Goal: Information Seeking & Learning: Learn about a topic

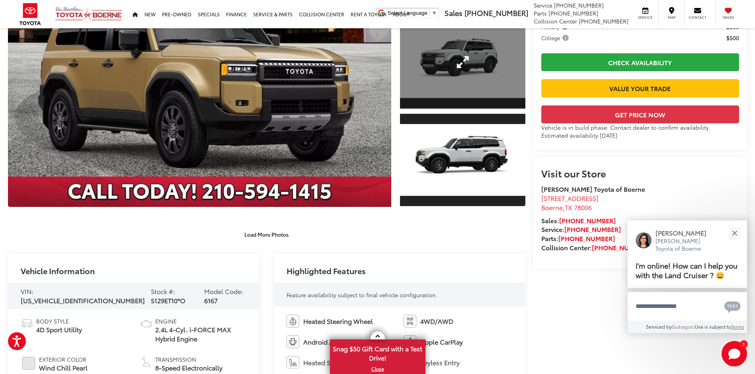
scroll to position [159, 0]
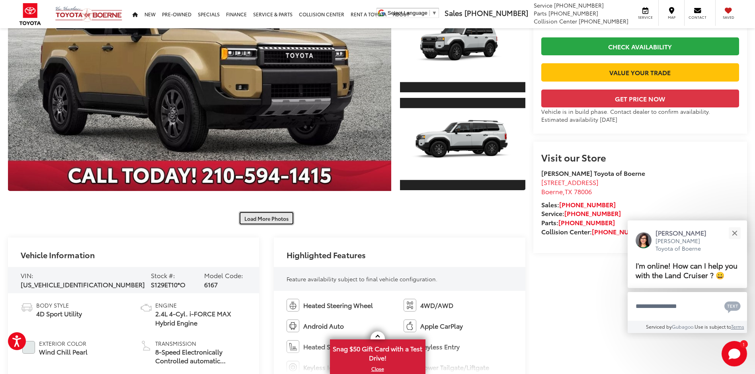
drag, startPoint x: 268, startPoint y: 222, endPoint x: 437, endPoint y: 235, distance: 169.6
click at [268, 222] on button "Load More Photos" at bounding box center [266, 218] width 55 height 14
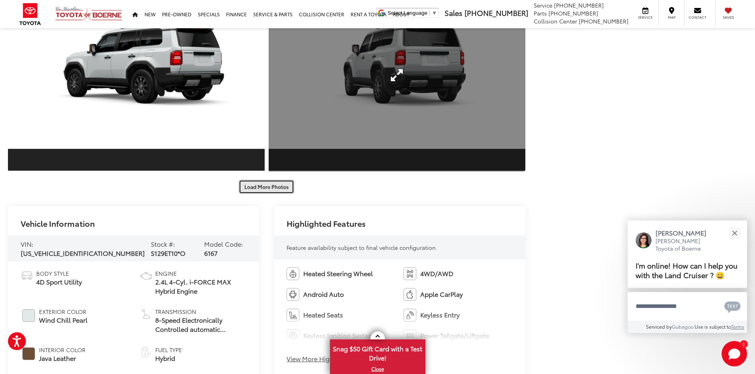
scroll to position [597, 0]
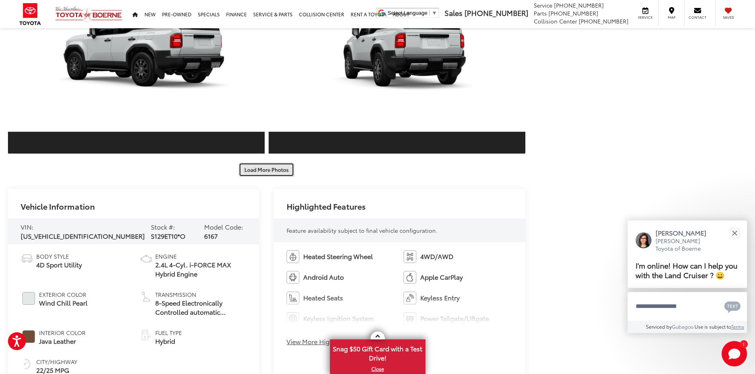
click at [282, 175] on button "Load More Photos" at bounding box center [266, 170] width 55 height 14
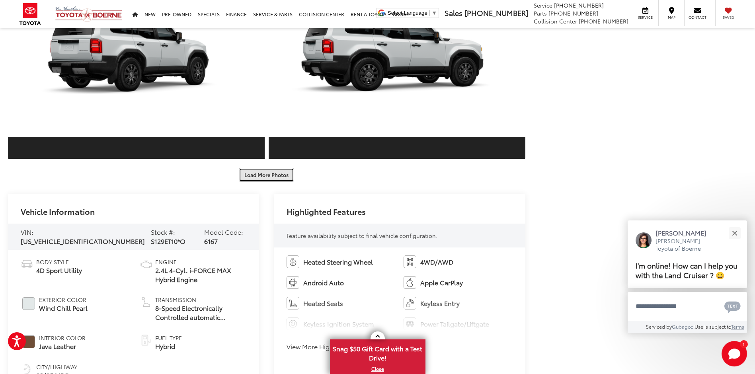
scroll to position [995, 0]
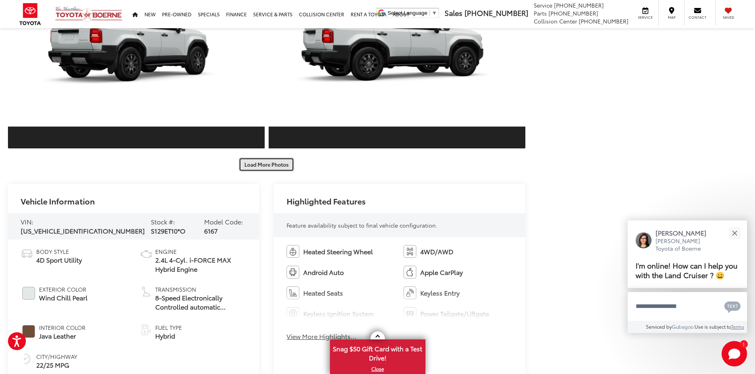
click at [256, 162] on button "Load More Photos" at bounding box center [266, 165] width 55 height 14
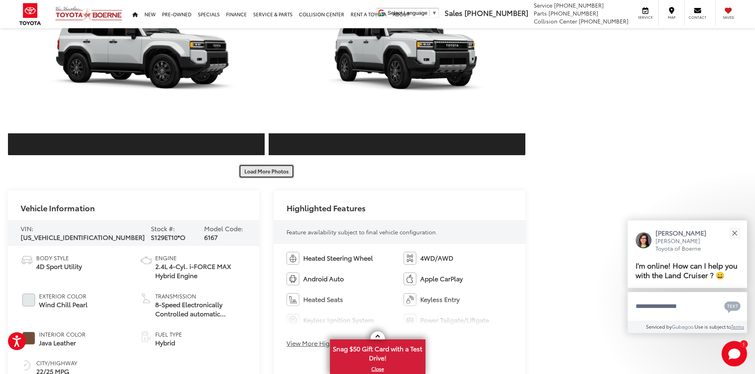
scroll to position [1433, 0]
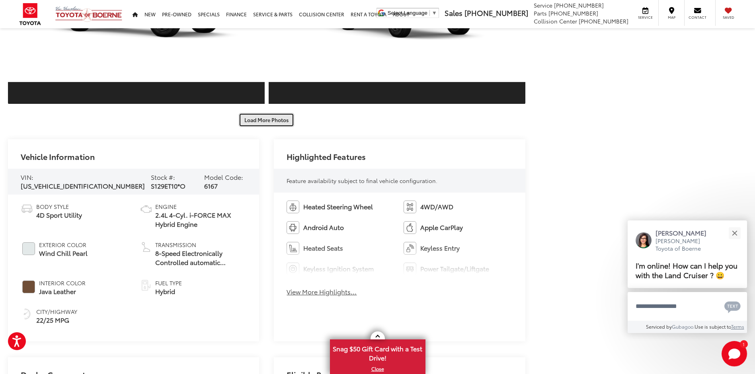
click at [265, 122] on button "Load More Photos" at bounding box center [266, 120] width 55 height 14
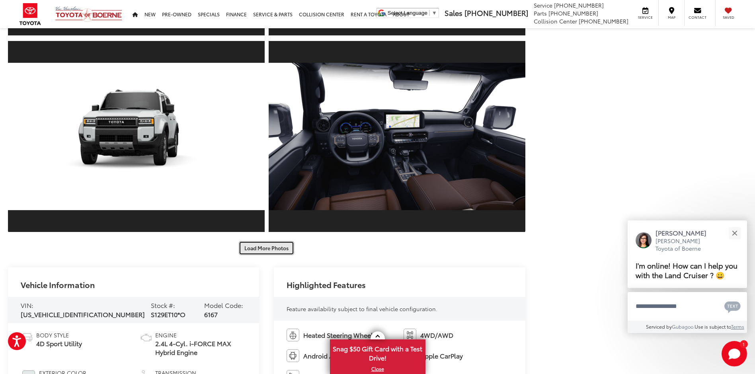
scroll to position [1711, 0]
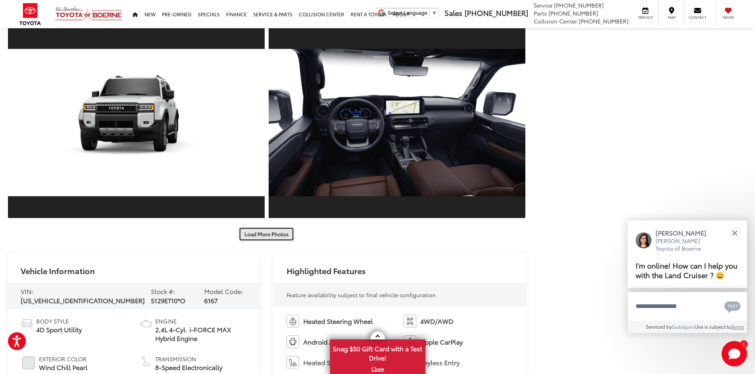
click at [279, 235] on button "Load More Photos" at bounding box center [266, 234] width 55 height 14
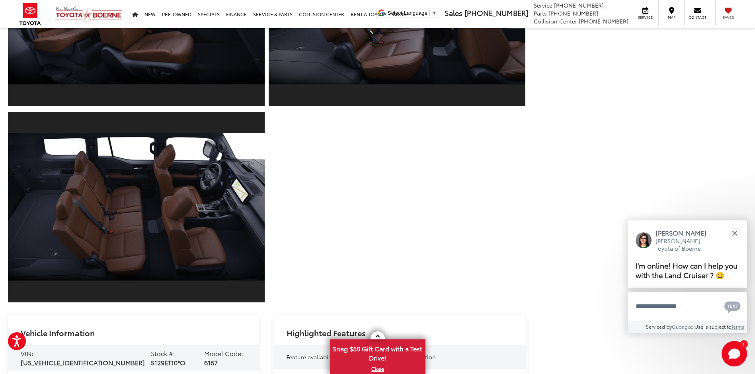
scroll to position [1990, 0]
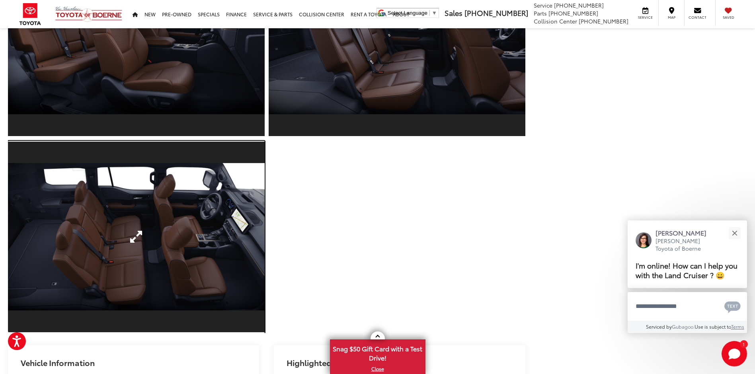
click at [150, 259] on link "Expand Photo 22" at bounding box center [136, 237] width 257 height 193
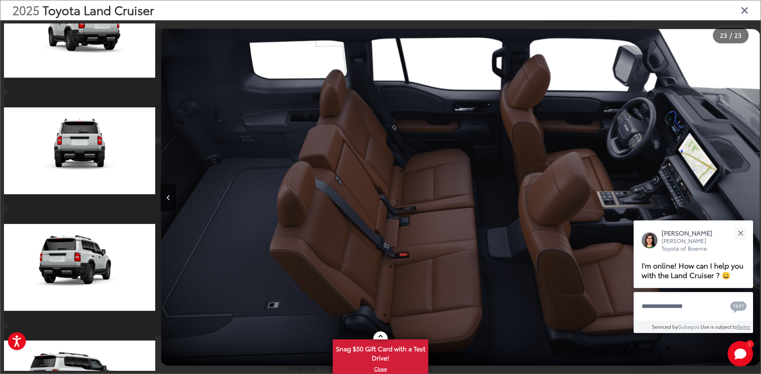
scroll to position [784, 0]
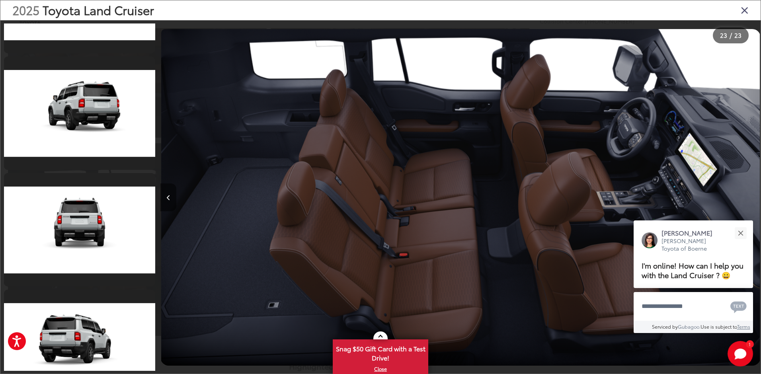
click at [171, 197] on button "Previous image" at bounding box center [168, 197] width 16 height 28
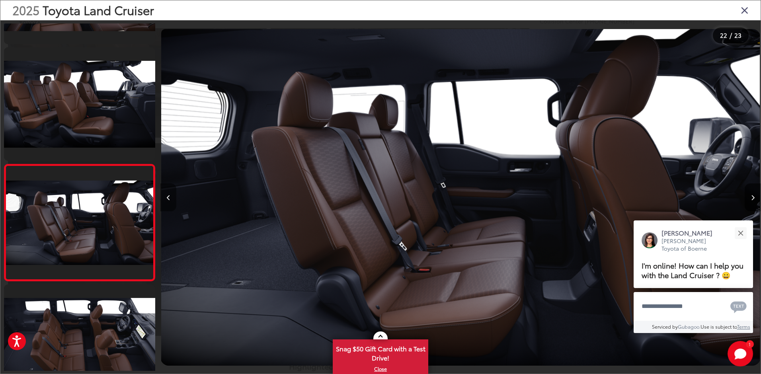
scroll to position [2336, 0]
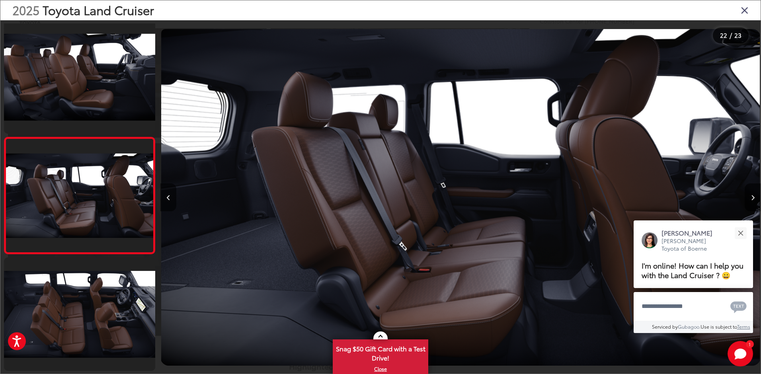
click at [742, 11] on icon "Close gallery" at bounding box center [745, 10] width 8 height 10
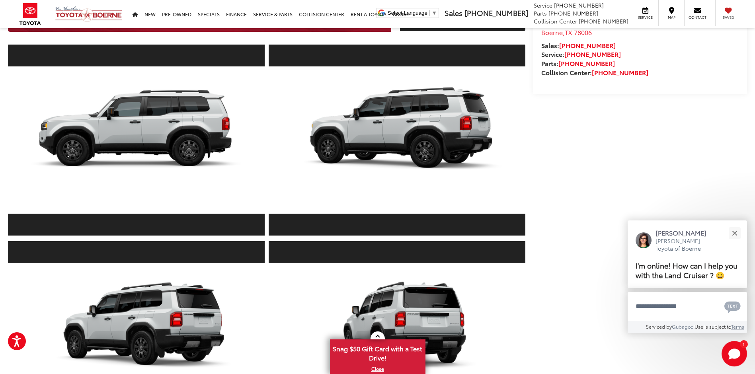
scroll to position [0, 0]
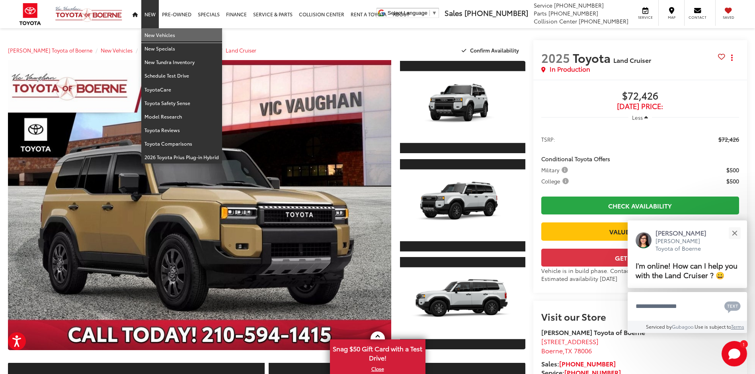
click at [179, 34] on link "New Vehicles" at bounding box center [181, 35] width 81 height 14
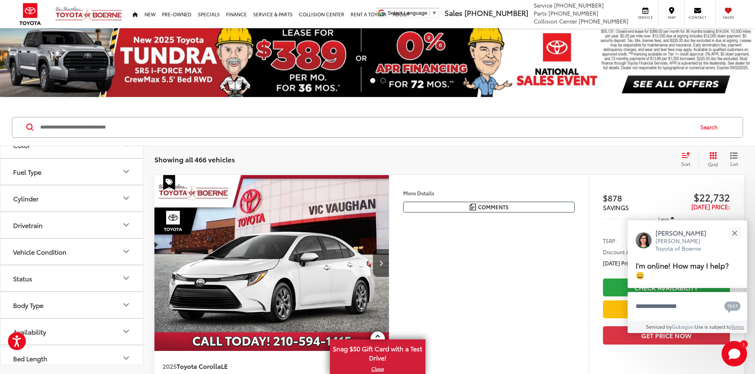
scroll to position [154, 0]
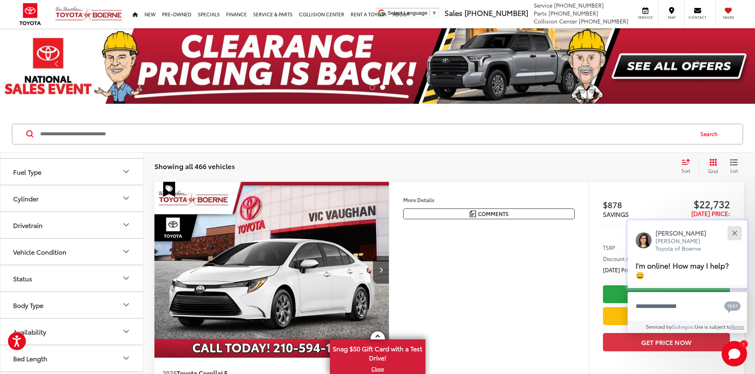
click at [735, 231] on button "Close" at bounding box center [734, 232] width 17 height 17
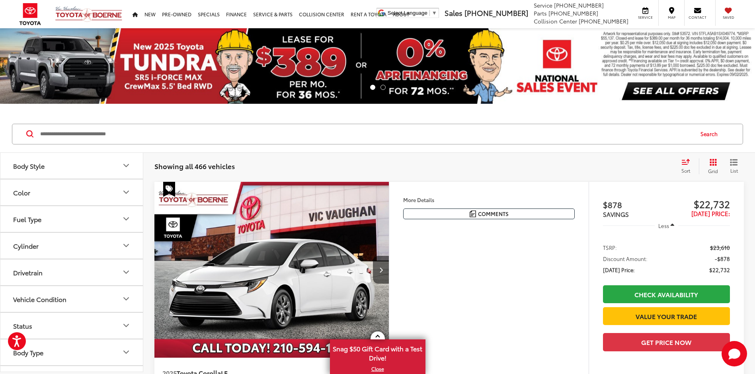
scroll to position [0, 0]
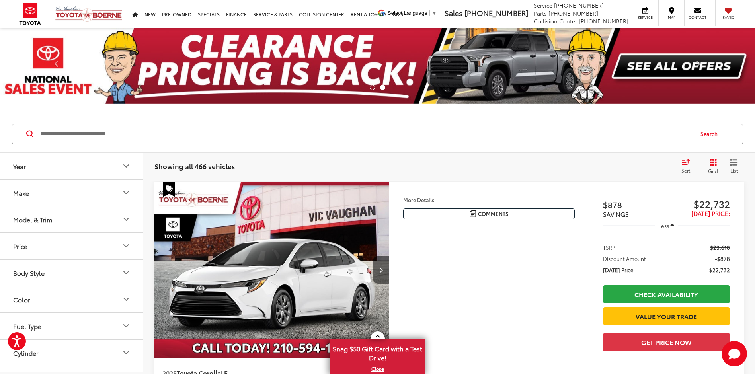
click at [128, 192] on icon "Make" at bounding box center [126, 192] width 5 height 2
click at [128, 192] on icon "Make" at bounding box center [126, 193] width 10 height 10
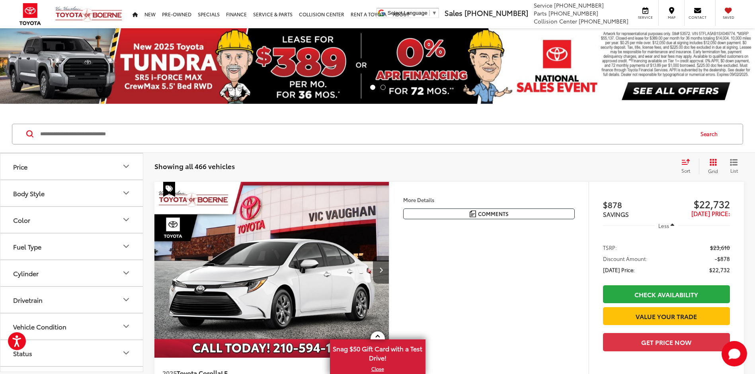
scroll to position [154, 0]
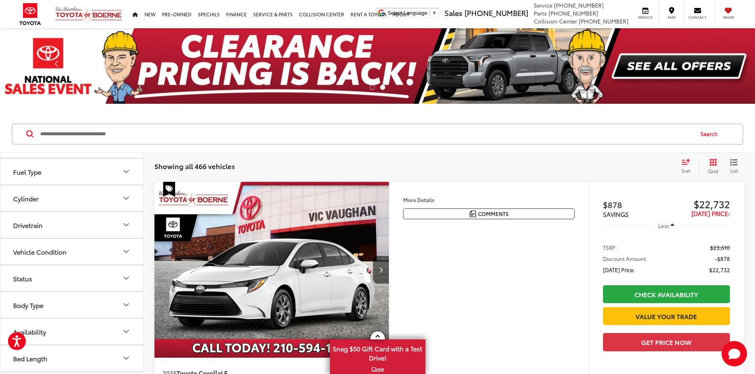
click at [128, 305] on icon "Body Type" at bounding box center [126, 305] width 5 height 2
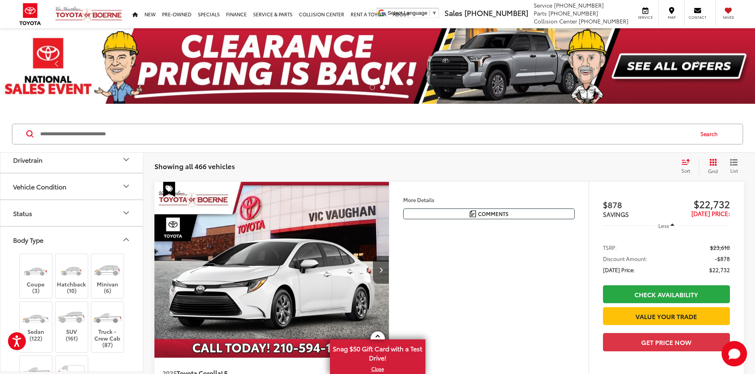
scroll to position [274, 0]
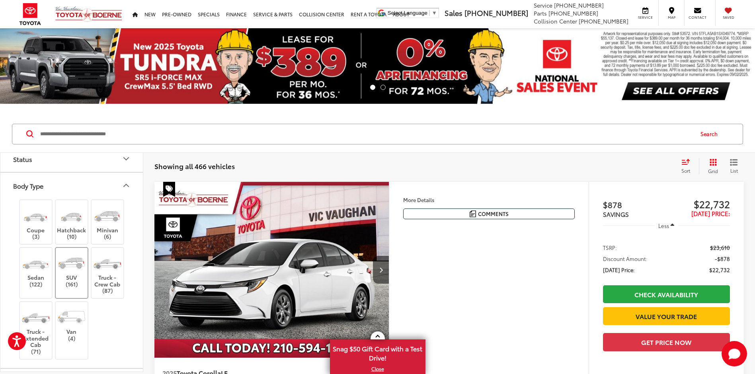
click at [91, 291] on div "SUV (161)" at bounding box center [108, 273] width 34 height 52
click at [74, 281] on label "SUV (161)" at bounding box center [72, 270] width 32 height 36
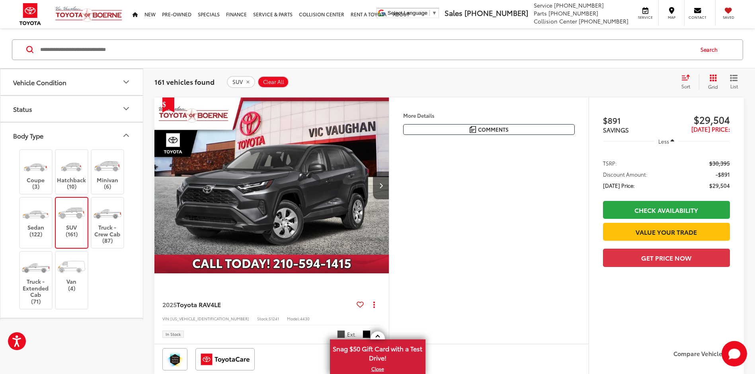
scroll to position [324, 0]
